Goal: Transaction & Acquisition: Subscribe to service/newsletter

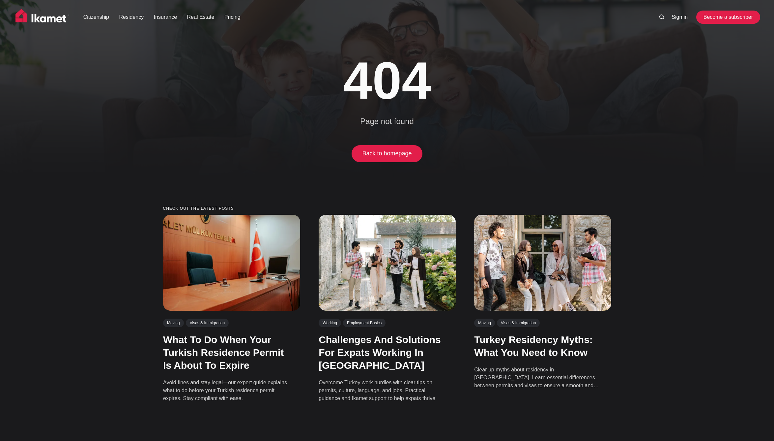
click at [723, 20] on link "Become a subscriber" at bounding box center [728, 17] width 61 height 13
click at [382, 150] on link "Back to homepage" at bounding box center [387, 153] width 71 height 17
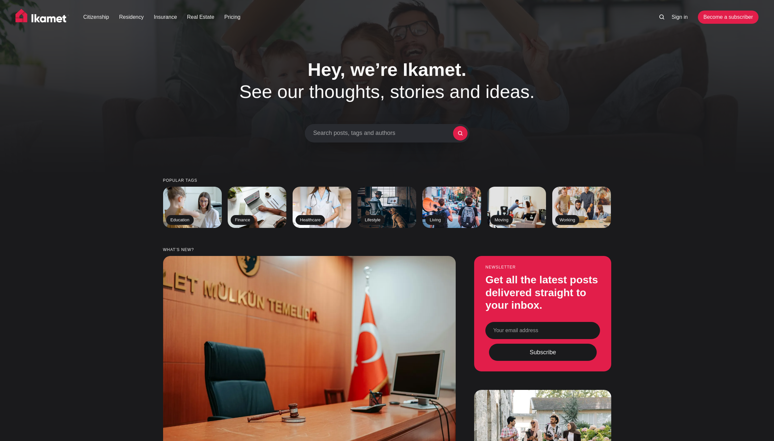
scroll to position [0, 0]
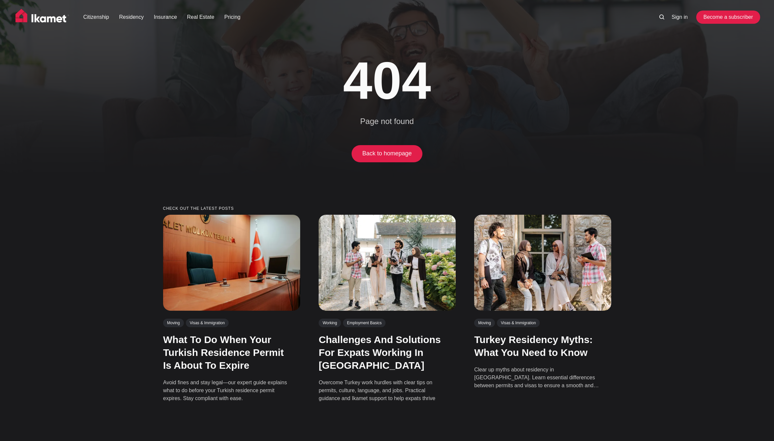
click at [729, 14] on link "Become a subscriber" at bounding box center [728, 17] width 61 height 13
click at [25, 15] on img at bounding box center [42, 17] width 54 height 16
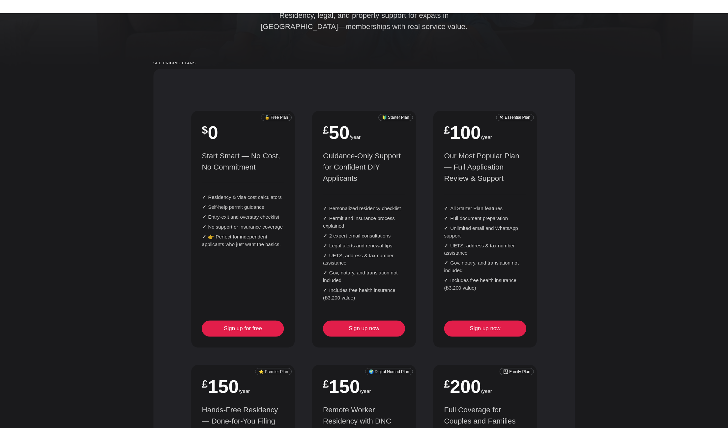
scroll to position [120, 0]
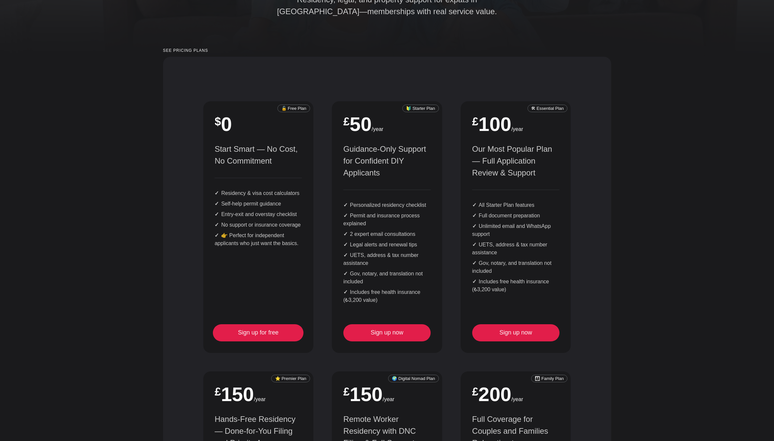
click at [272, 330] on link "Sign up for free" at bounding box center [258, 332] width 87 height 17
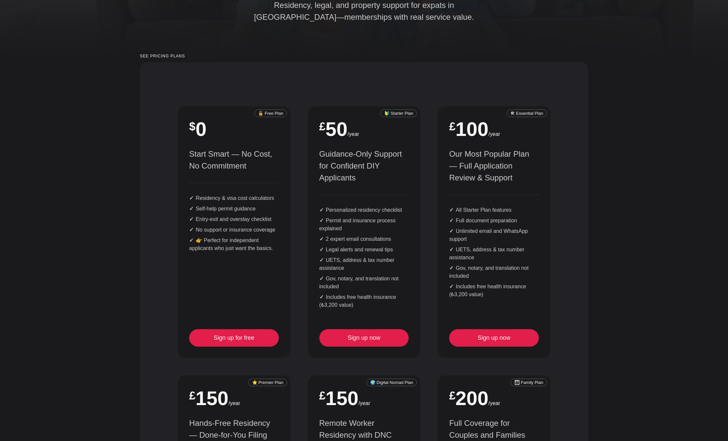
scroll to position [113, 0]
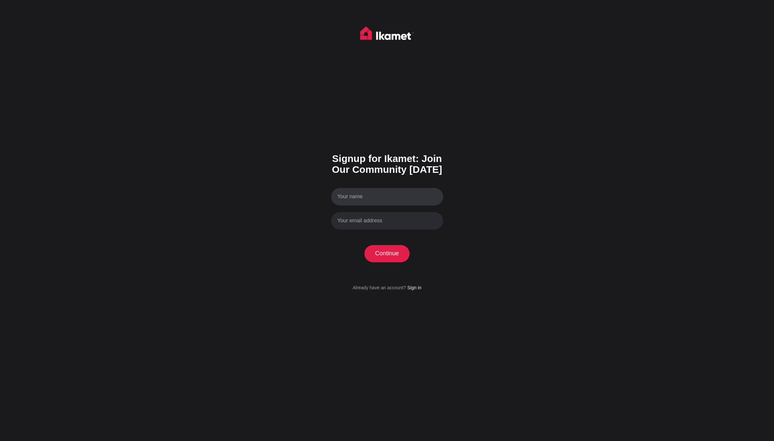
drag, startPoint x: 0, startPoint y: 0, endPoint x: 369, endPoint y: 198, distance: 418.7
click at [369, 198] on input "Your name" at bounding box center [387, 196] width 112 height 17
type input "[PERSON_NAME]"
type input "[EMAIL_ADDRESS][DOMAIN_NAME]"
click at [387, 250] on button "Continue" at bounding box center [386, 253] width 45 height 17
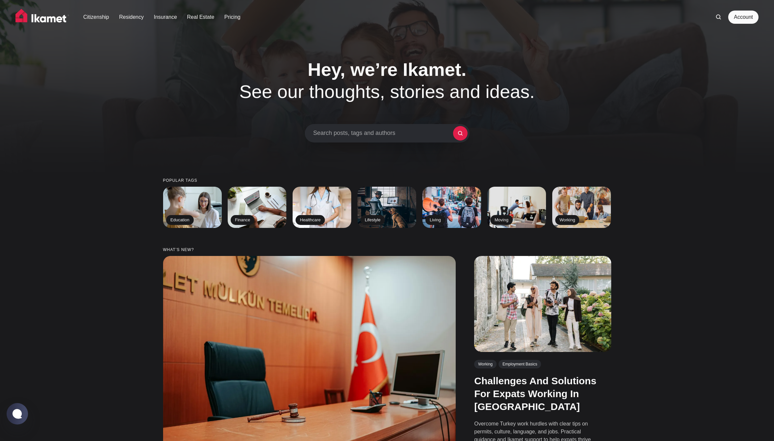
click at [338, 134] on span "Search posts, tags and authors" at bounding box center [383, 133] width 140 height 7
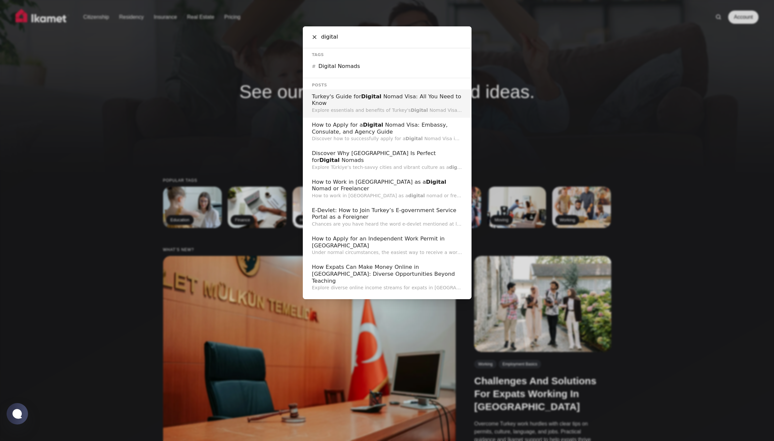
type input "digital"
click at [391, 99] on h2 "Turkey's Guide for Digital Nomad Visa: All You Need to Know" at bounding box center [387, 100] width 150 height 14
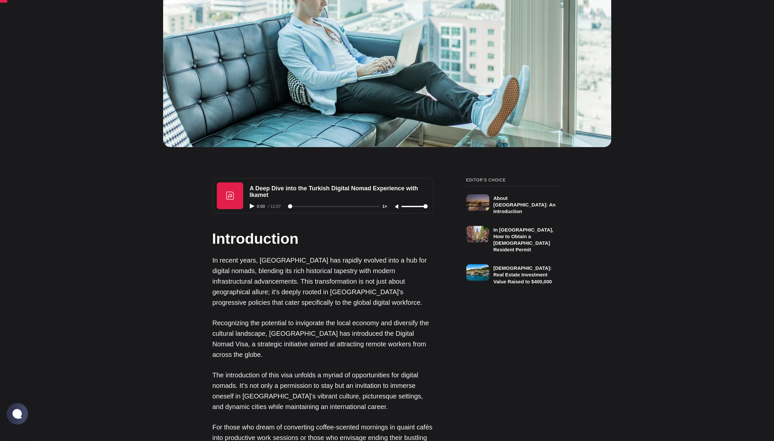
scroll to position [365, 0]
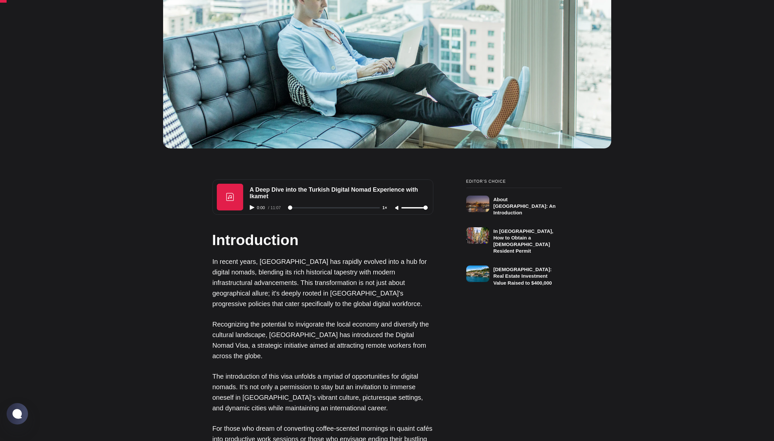
click at [252, 209] on icon "Play audio" at bounding box center [252, 207] width 5 height 5
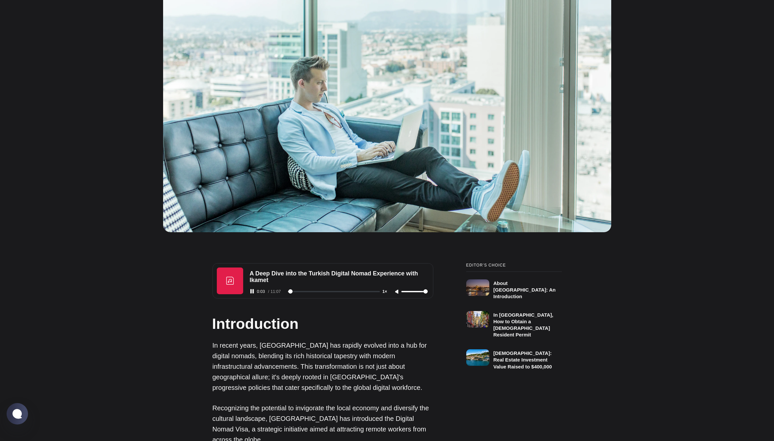
scroll to position [0, 0]
type input "10"
click at [250, 290] on icon "Pause audio" at bounding box center [252, 291] width 5 height 5
